Goal: Obtain resource: Download file/media

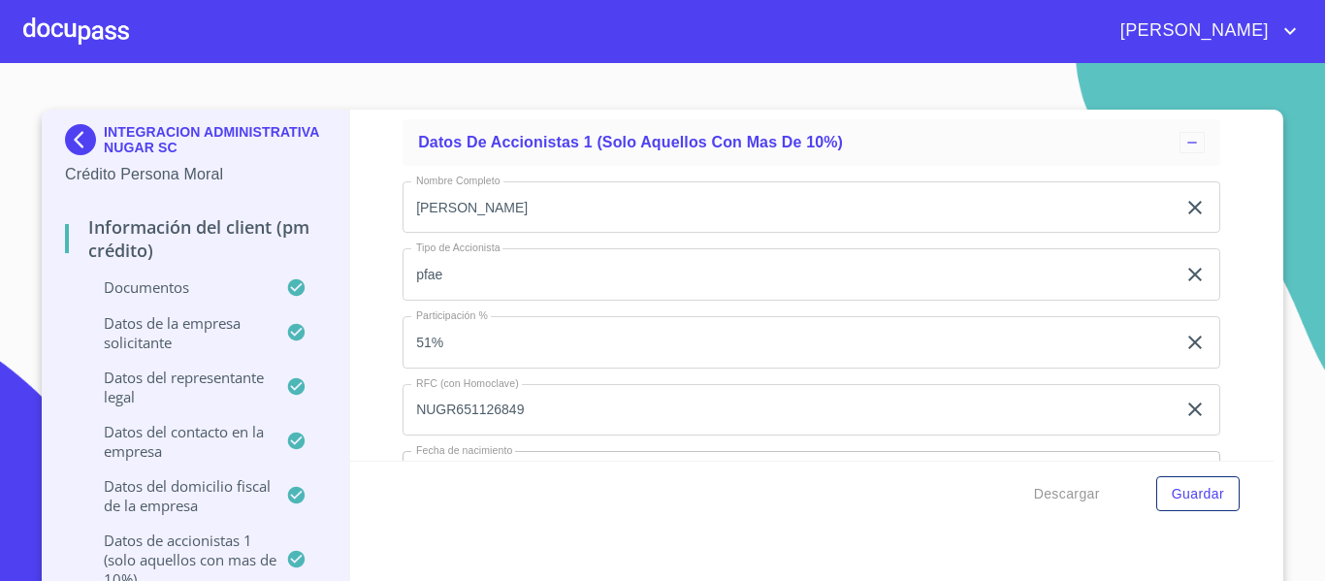
scroll to position [15265, 0]
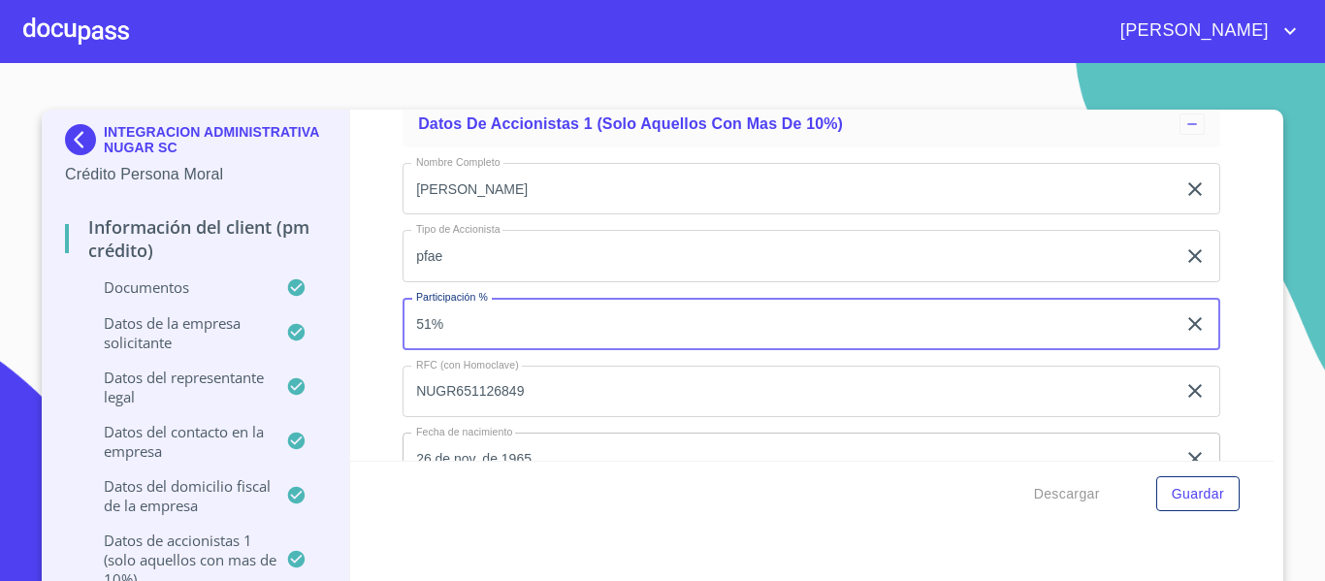
click at [473, 320] on input "51%" at bounding box center [789, 324] width 773 height 52
type input "5"
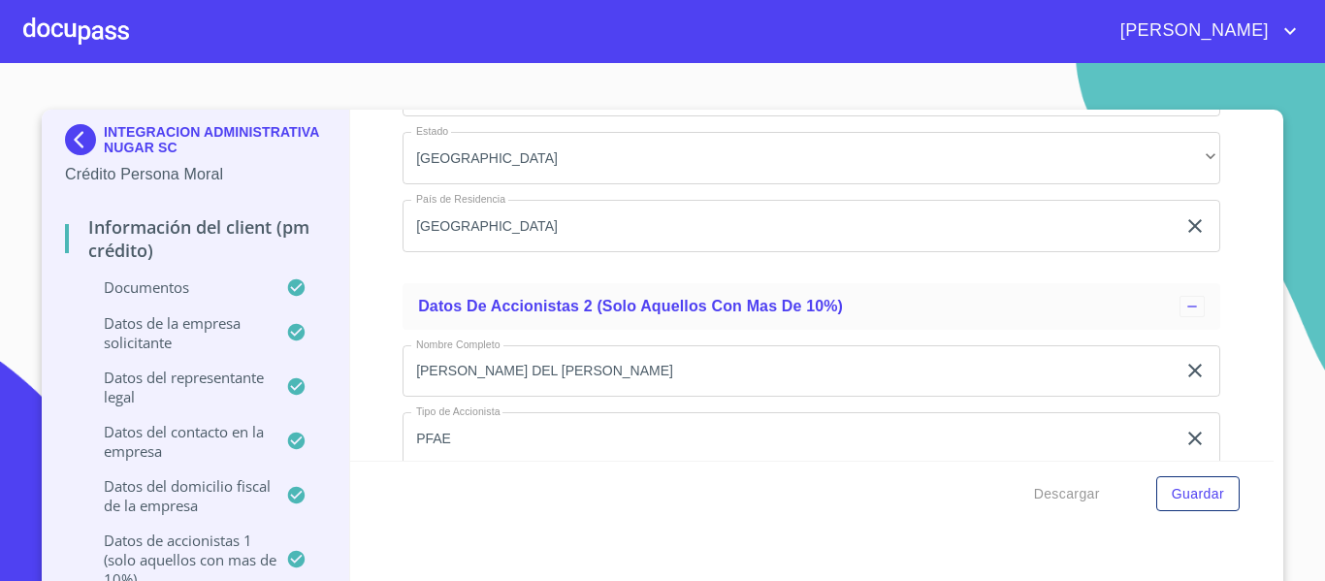
scroll to position [16274, 0]
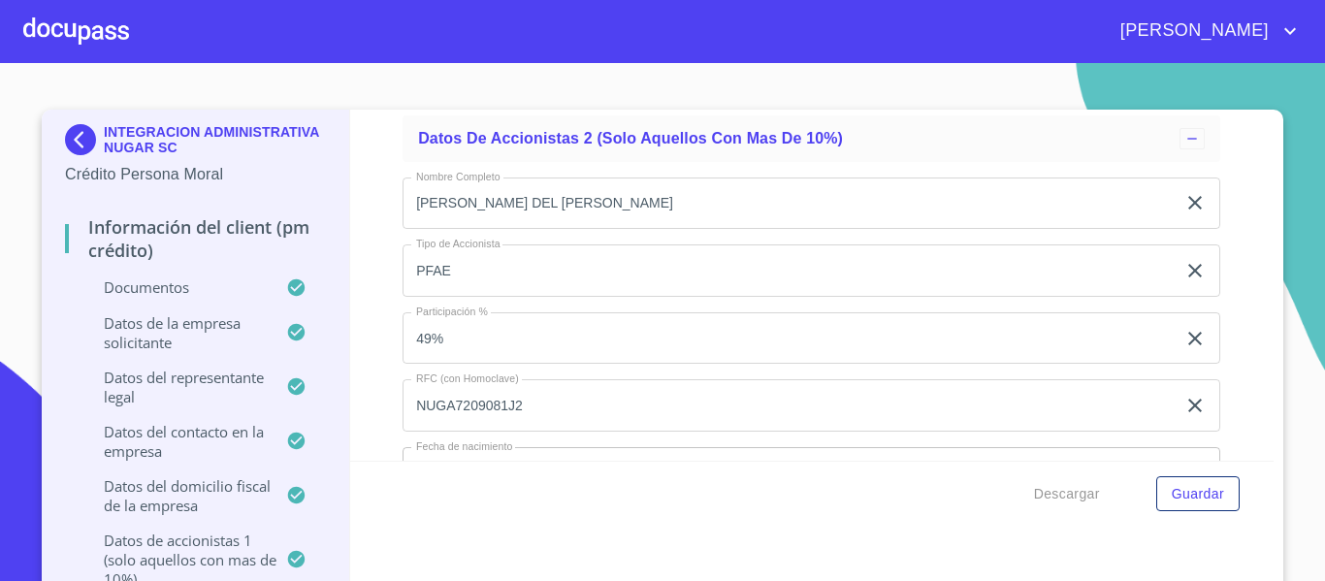
type input "50.01%"
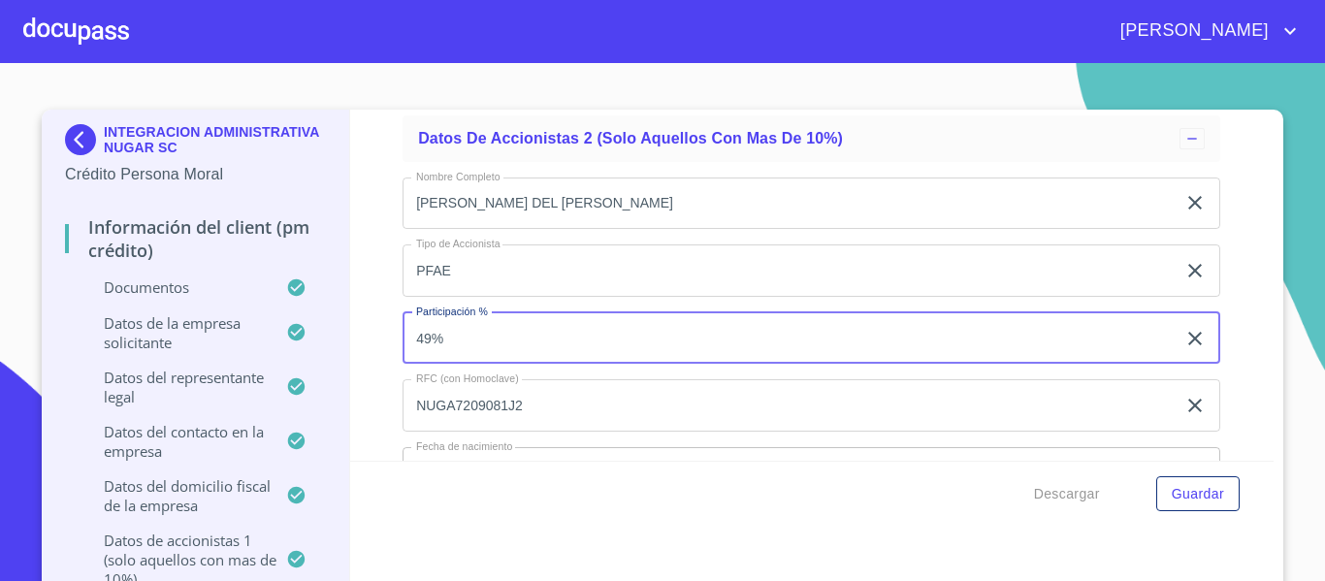
click at [450, 333] on input "49%" at bounding box center [789, 338] width 773 height 52
type input "49.99%"
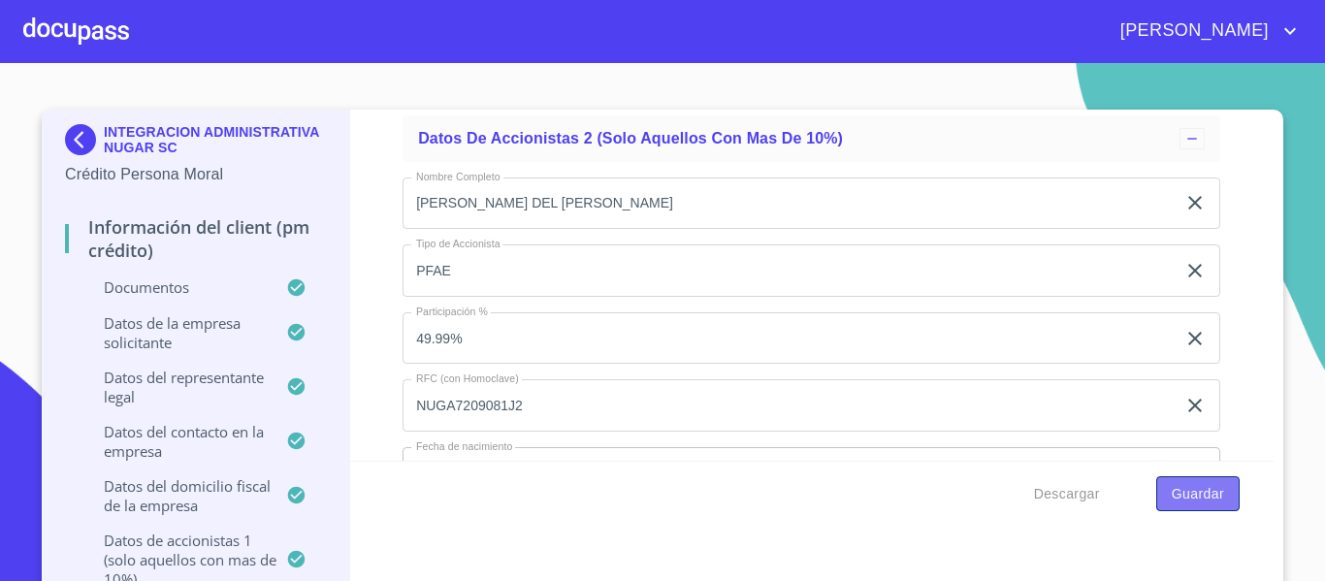
click at [1173, 488] on span "Guardar" at bounding box center [1198, 494] width 52 height 24
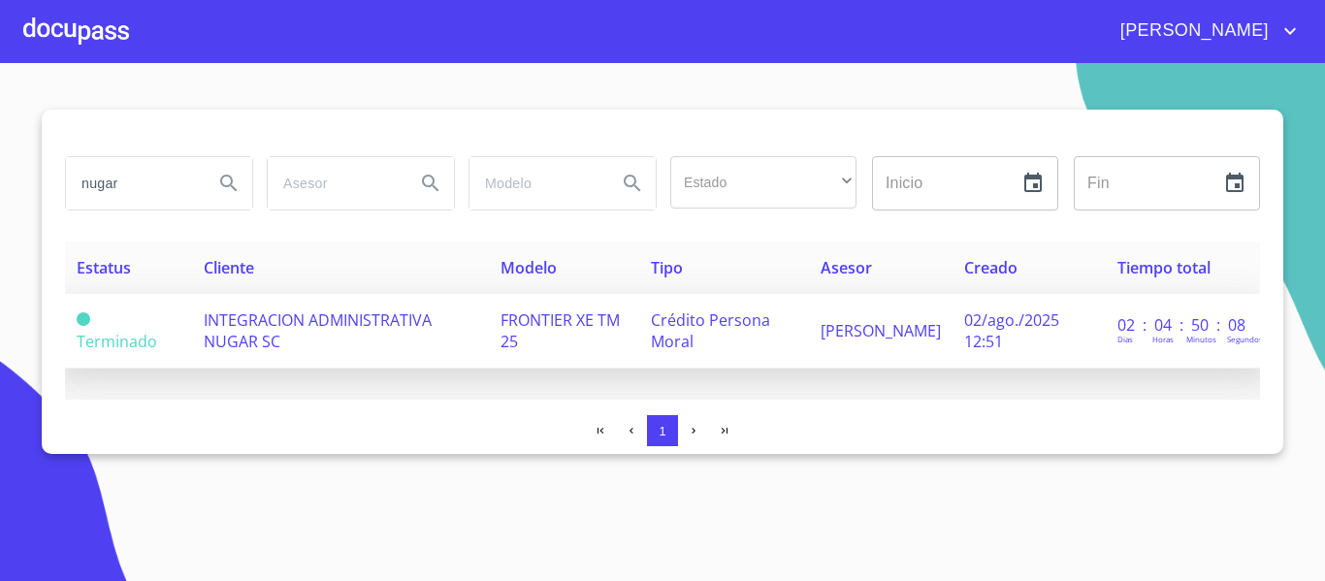
click at [640, 359] on td "FRONTIER XE TM 25" at bounding box center [564, 331] width 151 height 75
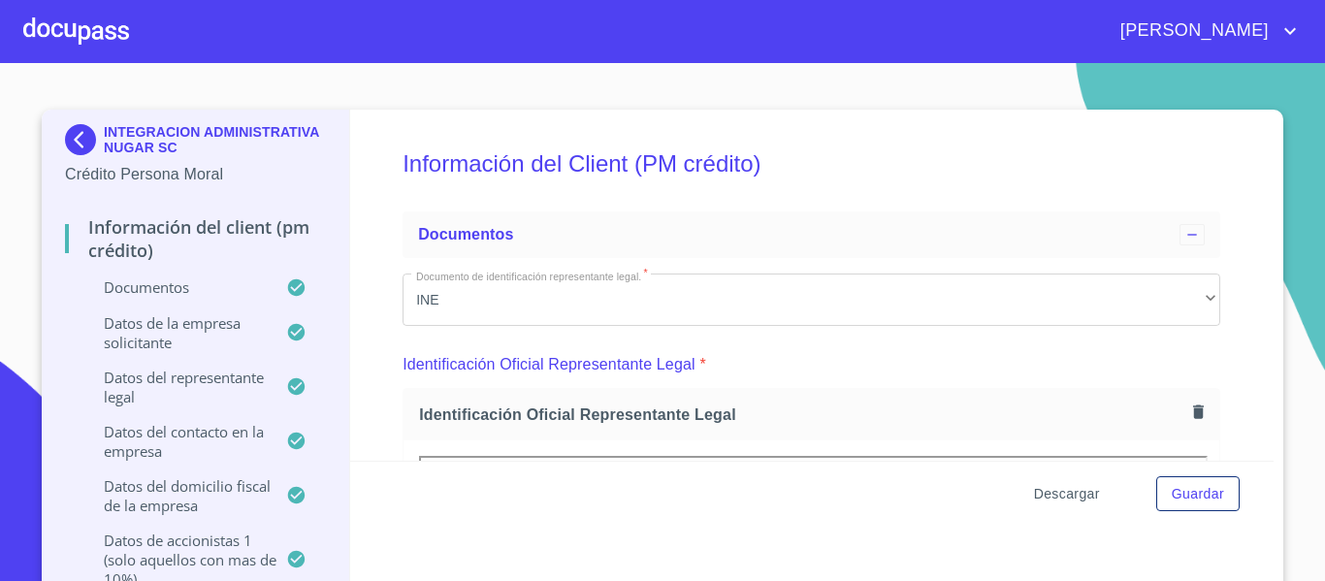
click at [1060, 496] on span "Descargar" at bounding box center [1067, 494] width 66 height 24
